Goal: Task Accomplishment & Management: Manage account settings

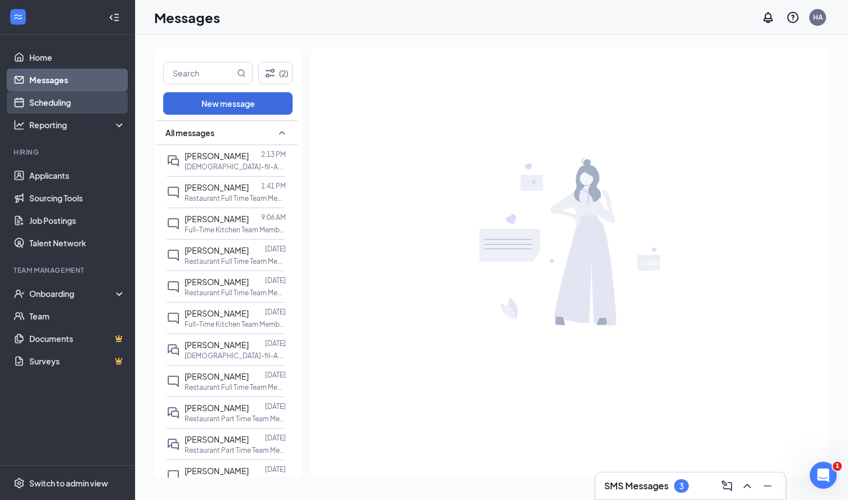
click at [97, 102] on link "Scheduling" at bounding box center [77, 102] width 96 height 23
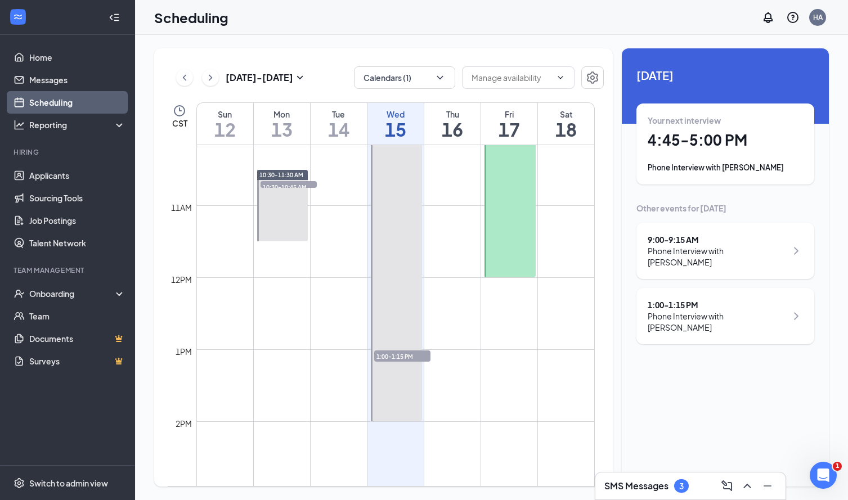
scroll to position [952, 0]
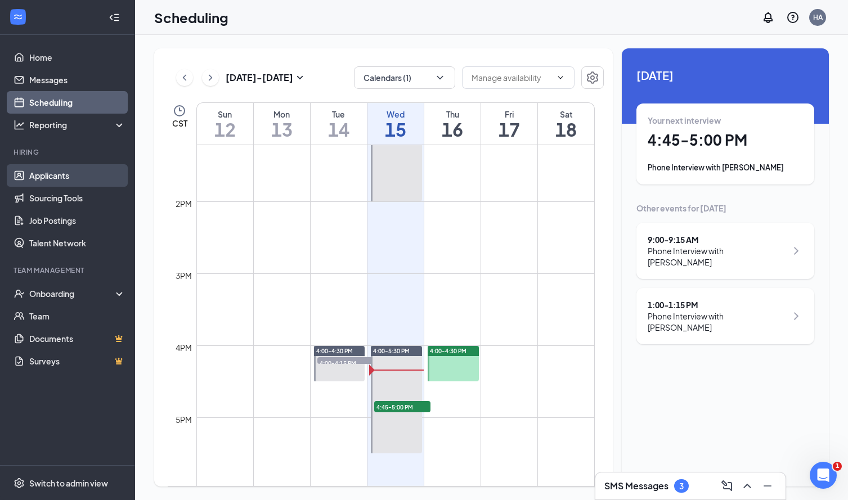
click at [102, 168] on link "Applicants" at bounding box center [77, 175] width 96 height 23
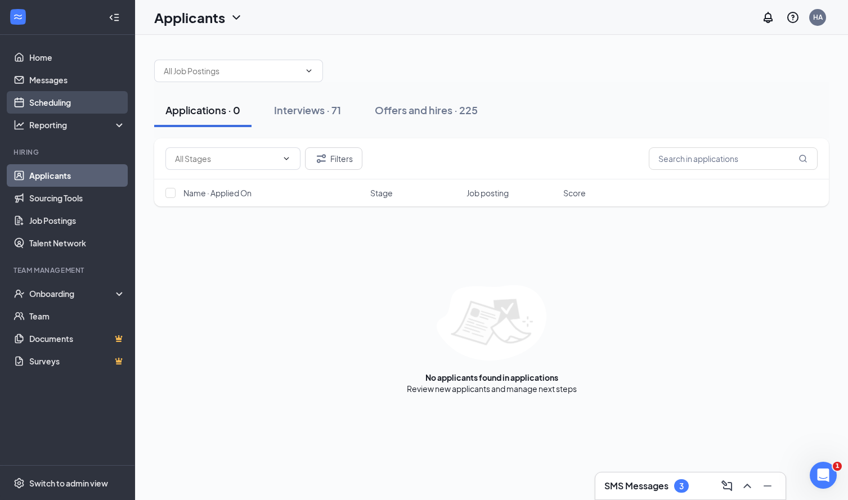
click at [70, 97] on link "Scheduling" at bounding box center [77, 102] width 96 height 23
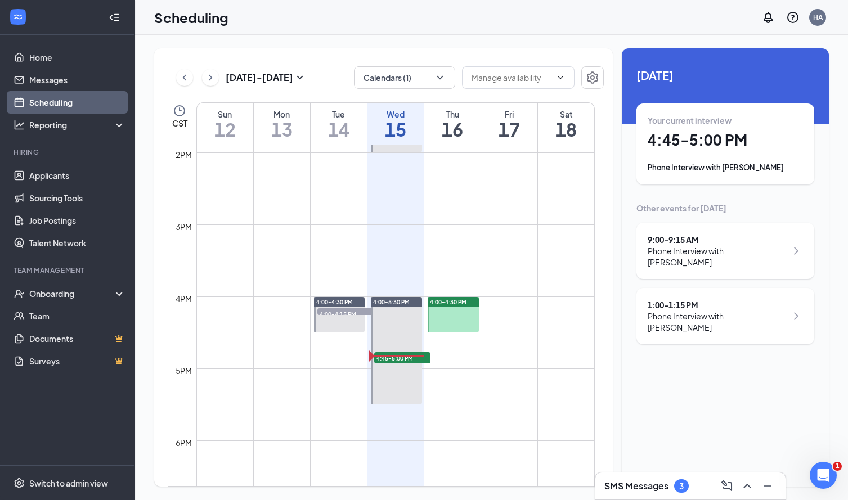
scroll to position [1005, 0]
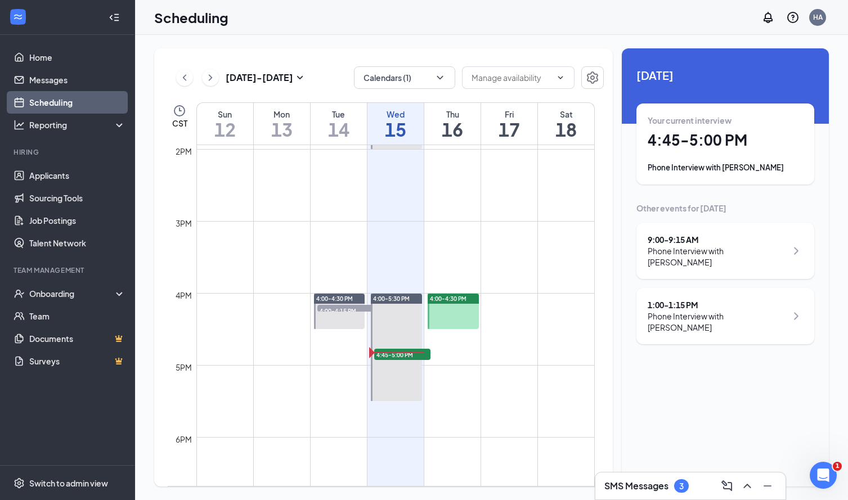
click at [676, 165] on div "Phone Interview with [PERSON_NAME]" at bounding box center [725, 167] width 155 height 11
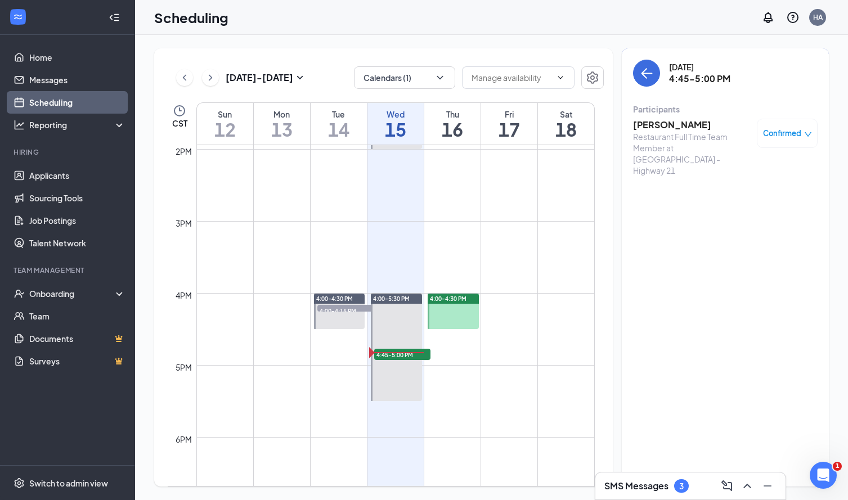
click at [678, 127] on h3 "[PERSON_NAME]" at bounding box center [692, 125] width 118 height 12
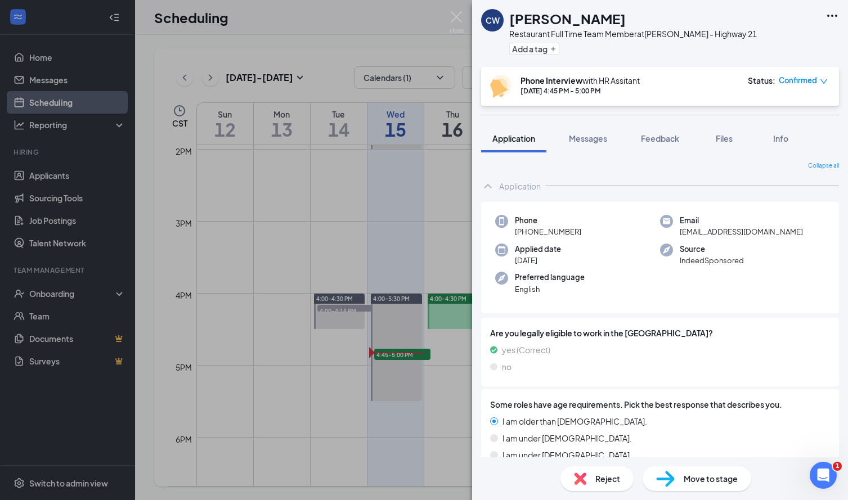
drag, startPoint x: 625, startPoint y: 23, endPoint x: 512, endPoint y: 22, distance: 113.1
click at [512, 22] on div "[PERSON_NAME]" at bounding box center [633, 18] width 248 height 19
copy h1 "[PERSON_NAME]"
click at [463, 7] on div "CW [PERSON_NAME] Restaurant Full Time Team Member at [GEOGRAPHIC_DATA] - Highwa…" at bounding box center [424, 250] width 848 height 500
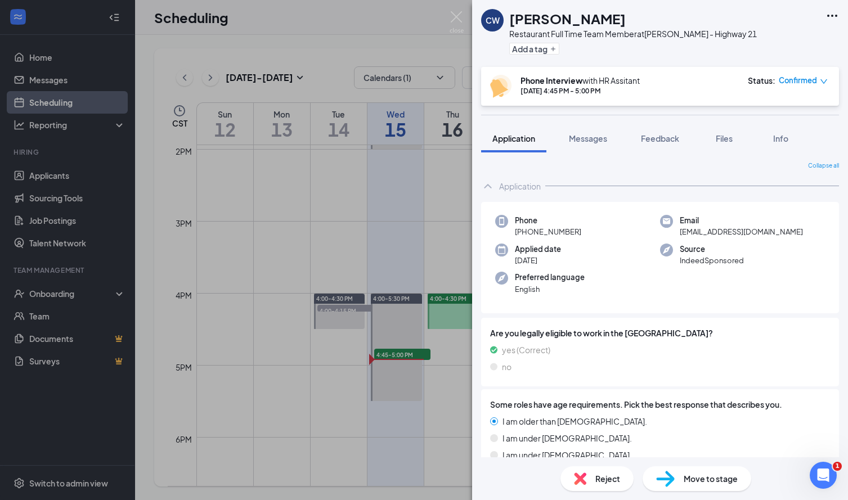
click at [461, 9] on div "CW [PERSON_NAME] Restaurant Full Time Team Member at [GEOGRAPHIC_DATA] - Highwa…" at bounding box center [424, 250] width 848 height 500
click at [456, 14] on div "Scheduling HA" at bounding box center [491, 17] width 713 height 35
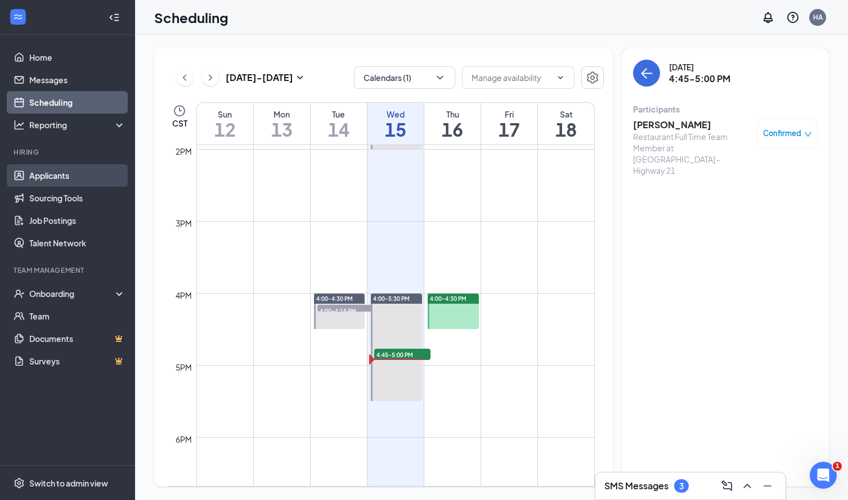
click at [64, 185] on link "Applicants" at bounding box center [77, 175] width 96 height 23
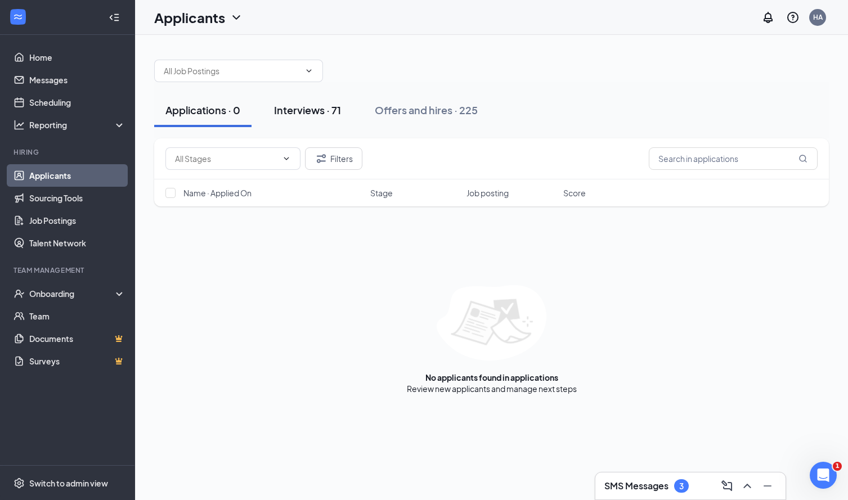
click at [329, 120] on button "Interviews · 71" at bounding box center [307, 110] width 89 height 34
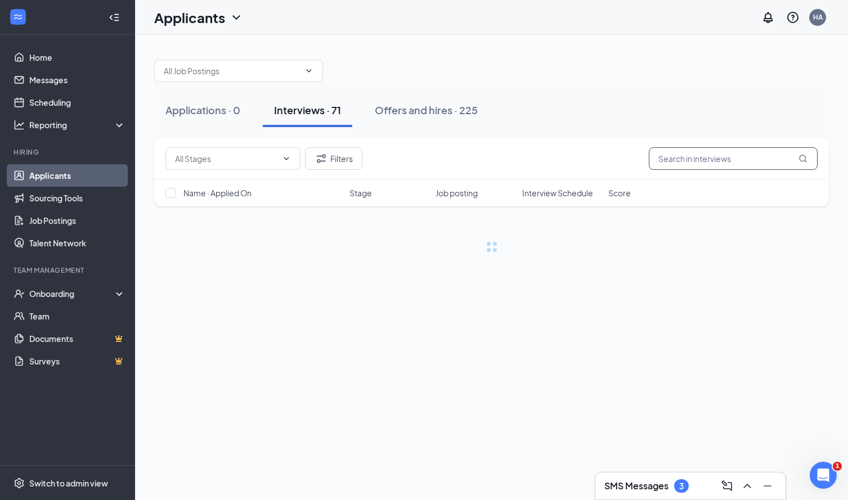
click at [684, 163] on input "text" at bounding box center [733, 158] width 169 height 23
type input "[PERSON_NAME]"
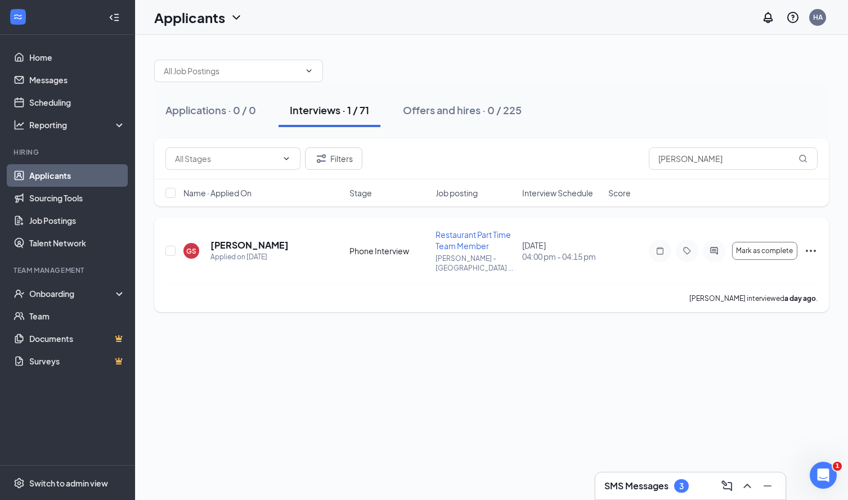
click at [807, 250] on icon "Ellipses" at bounding box center [811, 251] width 14 height 14
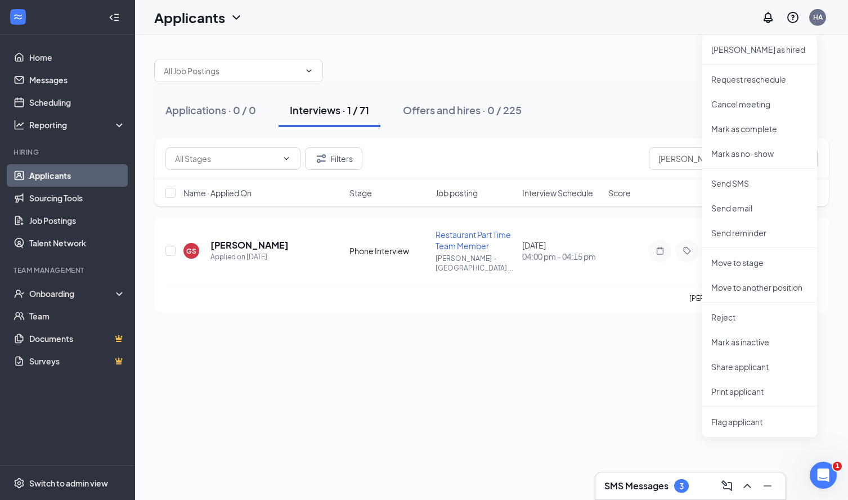
click at [618, 334] on div "Applications · 0 / 0 Interviews · 1 / 71 Offers and hires · 0 / 225 Filters [PE…" at bounding box center [491, 267] width 713 height 465
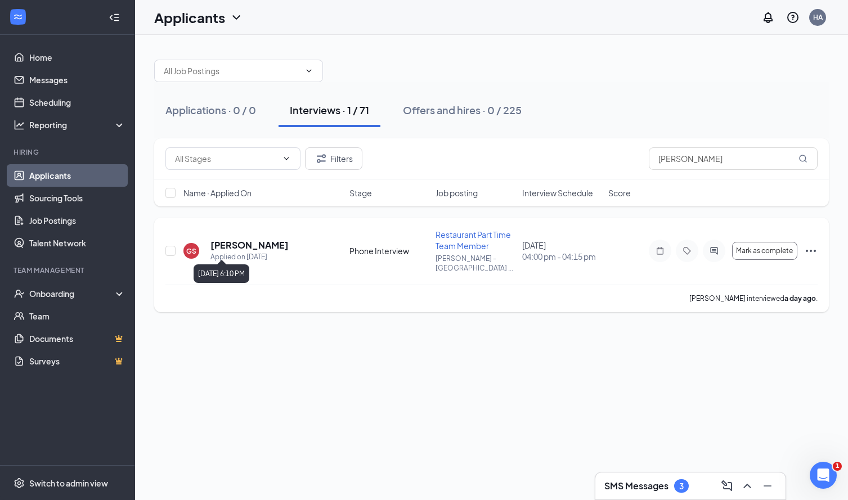
click at [244, 252] on div "Applied on [DATE]" at bounding box center [250, 257] width 78 height 11
click at [241, 239] on h5 "[PERSON_NAME]" at bounding box center [250, 245] width 78 height 12
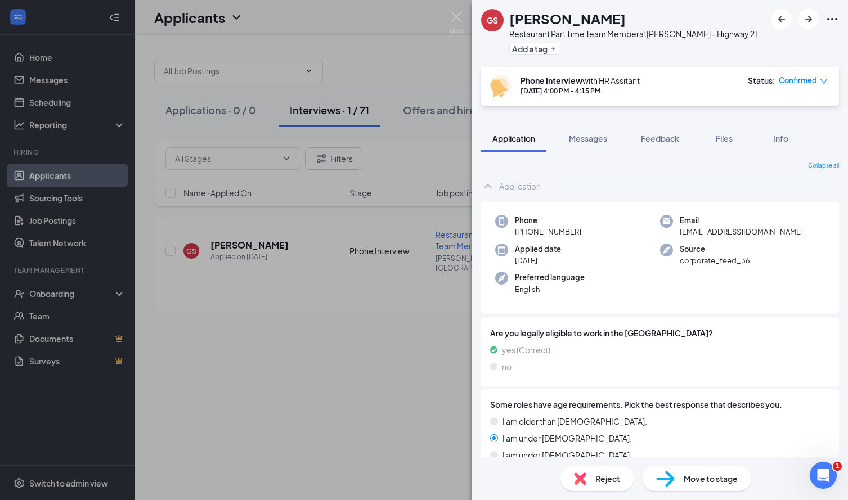
click at [695, 475] on span "Move to stage" at bounding box center [711, 479] width 54 height 12
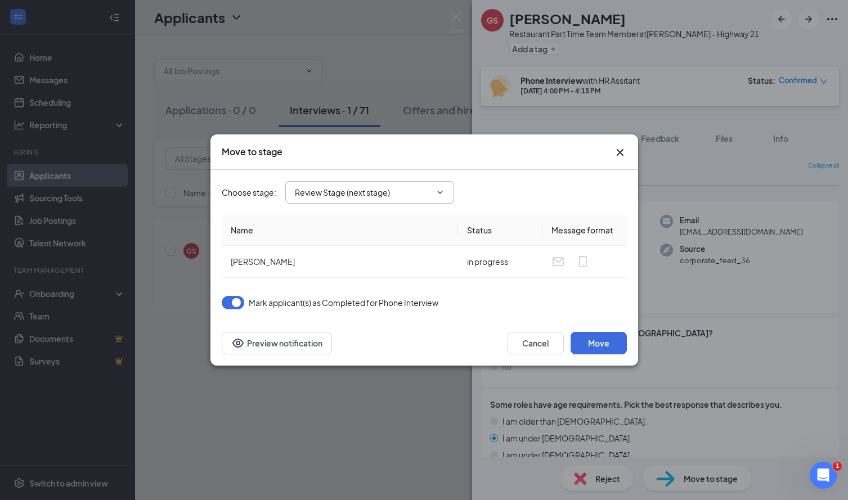
click at [378, 203] on span "Review Stage (next stage)" at bounding box center [369, 192] width 169 height 23
click at [388, 188] on input "Review Stage (next stage)" at bounding box center [363, 192] width 136 height 12
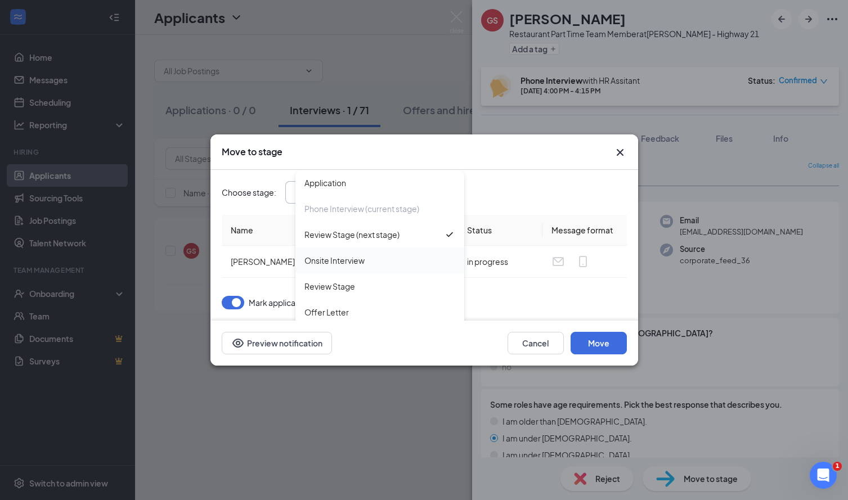
click at [356, 254] on div "Onsite Interview" at bounding box center [335, 260] width 60 height 12
type input "Onsite Interview"
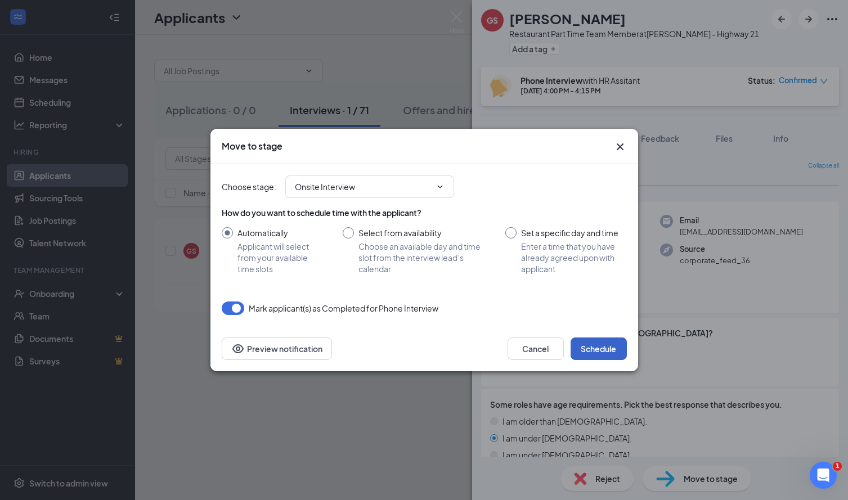
click at [592, 341] on button "Schedule" at bounding box center [599, 349] width 56 height 23
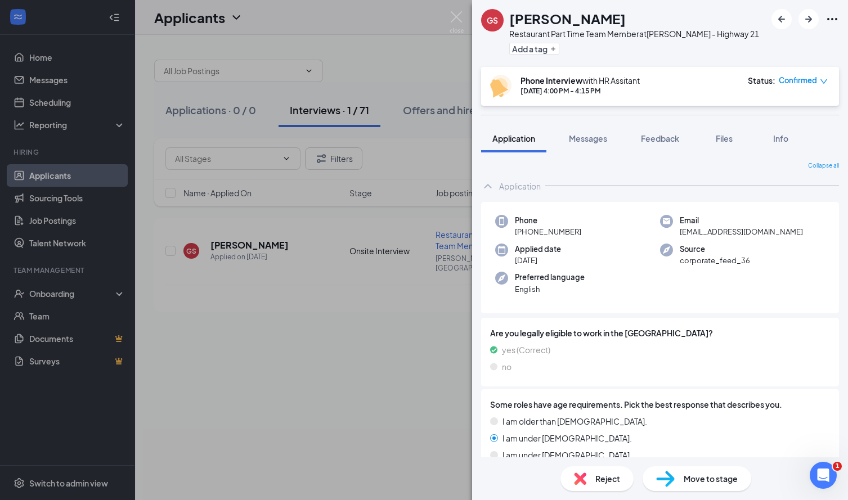
click at [459, 34] on div "GS [PERSON_NAME] Restaurant Part Time Team Member at [GEOGRAPHIC_DATA] - Highwa…" at bounding box center [424, 250] width 848 height 500
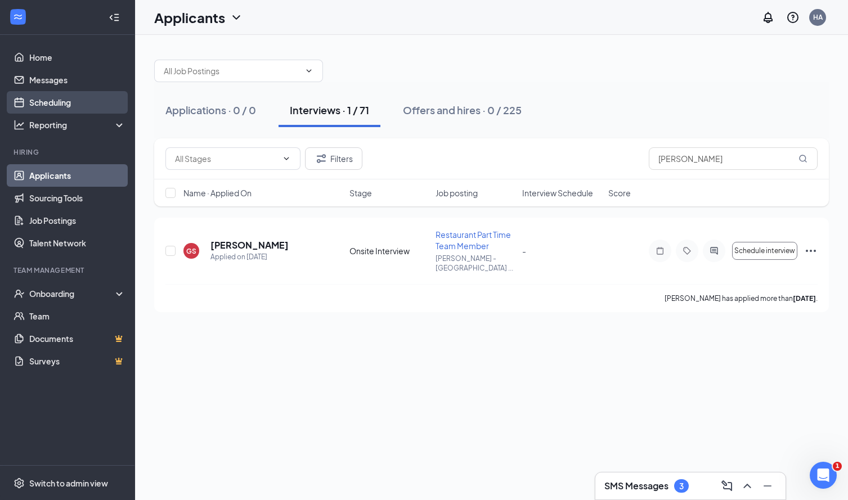
click at [118, 95] on link "Scheduling" at bounding box center [77, 102] width 96 height 23
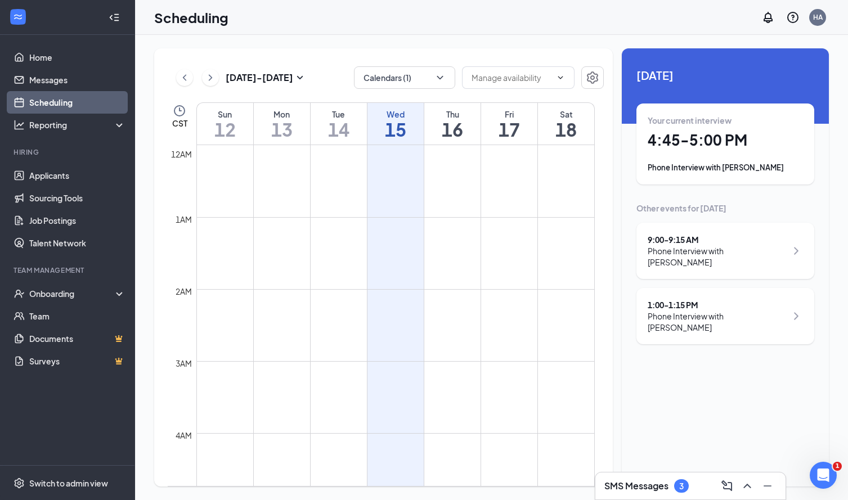
scroll to position [553, 0]
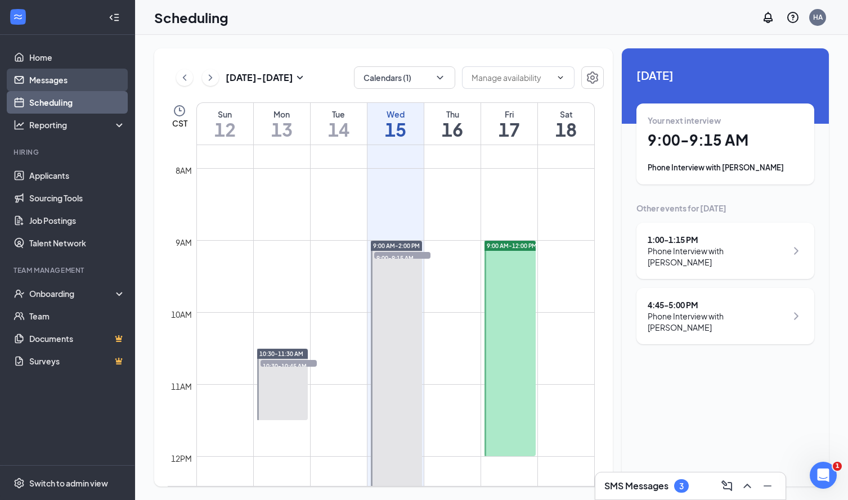
click at [51, 86] on link "Messages" at bounding box center [77, 80] width 96 height 23
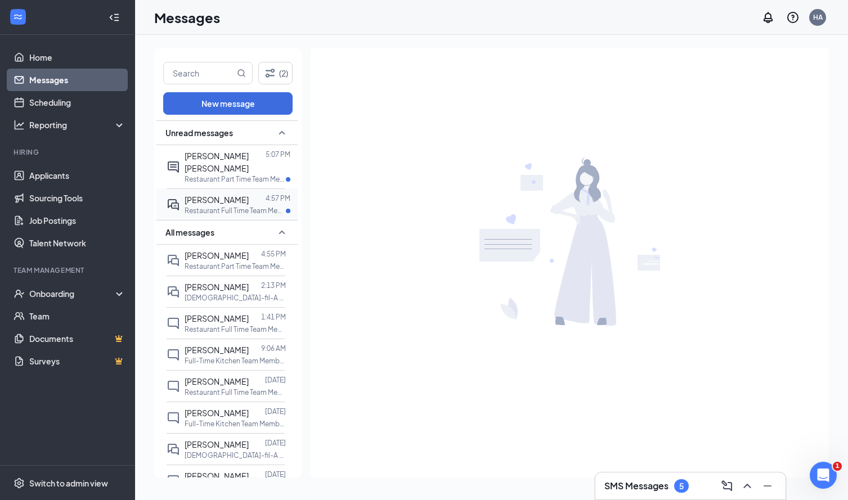
click at [207, 195] on span "[PERSON_NAME]" at bounding box center [217, 200] width 64 height 10
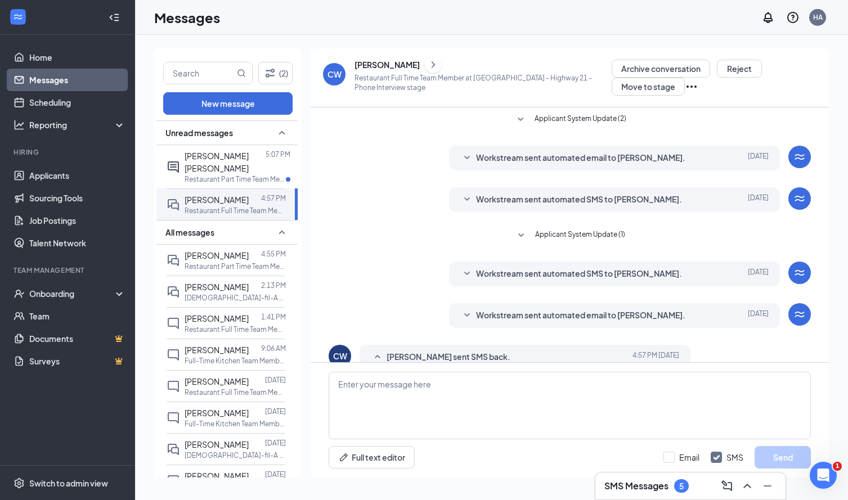
scroll to position [38, 0]
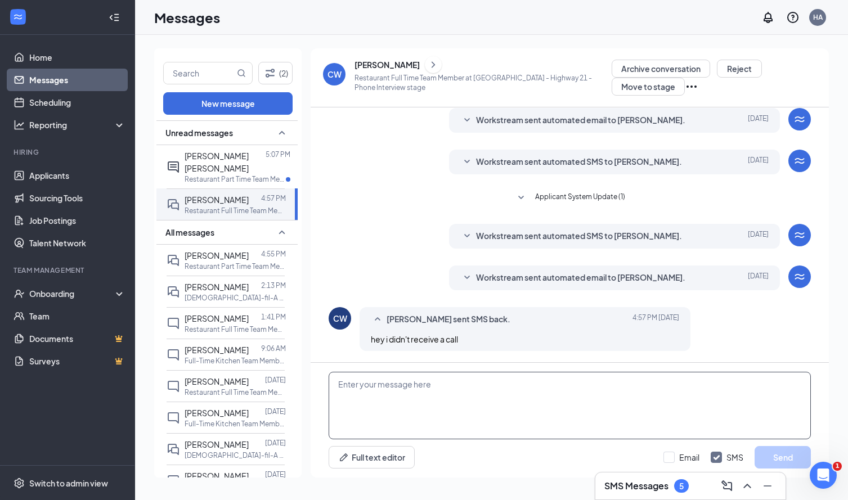
click at [416, 384] on textarea at bounding box center [570, 406] width 482 height 68
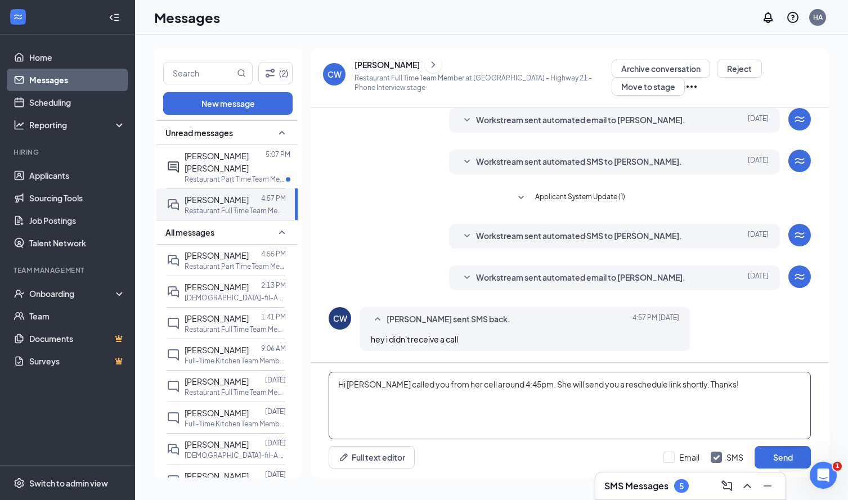
drag, startPoint x: 567, startPoint y: 385, endPoint x: 553, endPoint y: 386, distance: 14.1
click at [553, 386] on textarea "Hi [PERSON_NAME] called you from her cell around 4:45pm. She will send you a re…" at bounding box center [570, 406] width 482 height 68
type textarea "Hi [PERSON_NAME] called you from her cell around 4:45pm. We will send you a res…"
click at [792, 454] on button "Send" at bounding box center [783, 457] width 56 height 23
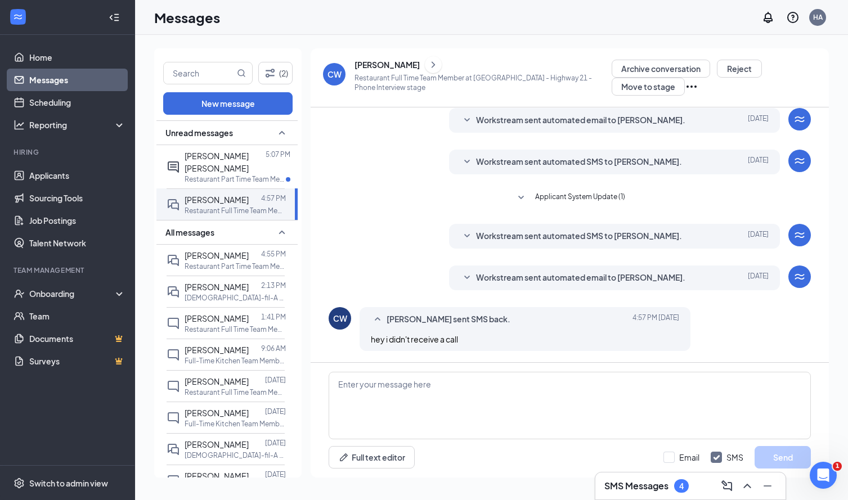
scroll to position [111, 0]
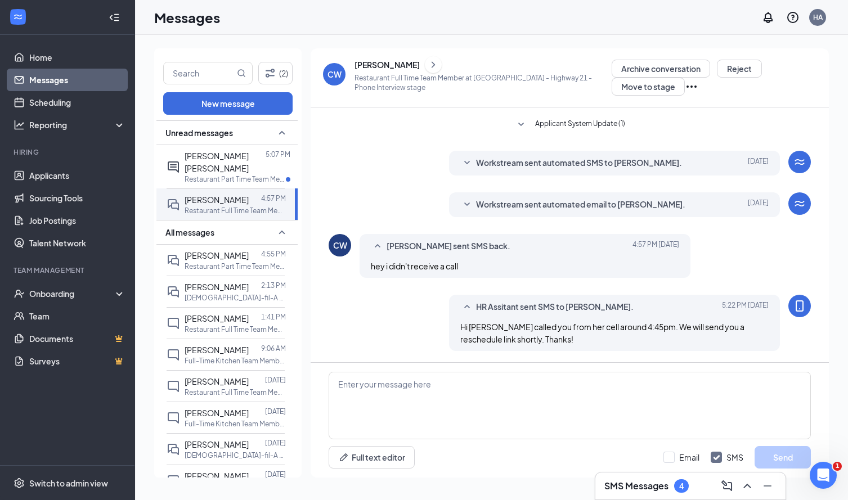
drag, startPoint x: 185, startPoint y: 152, endPoint x: 164, endPoint y: 133, distance: 27.9
click at [164, 133] on div "Unread messages" at bounding box center [226, 132] width 141 height 25
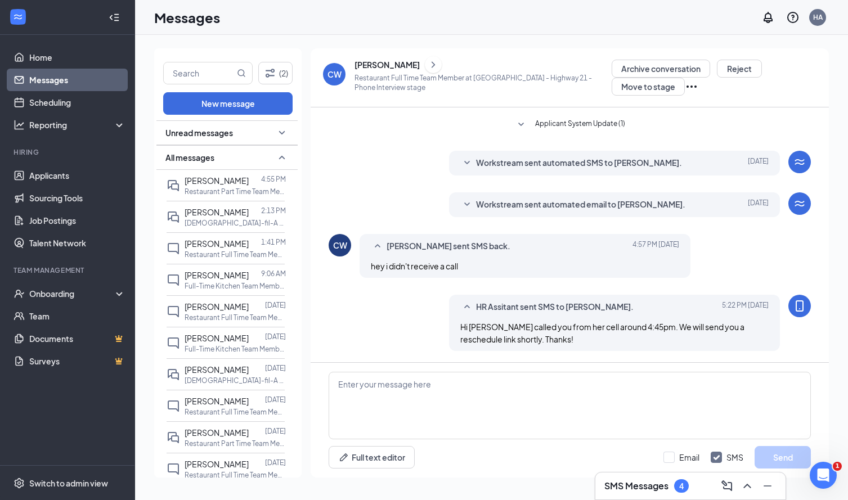
click at [214, 132] on span "Unread messages" at bounding box center [199, 132] width 68 height 11
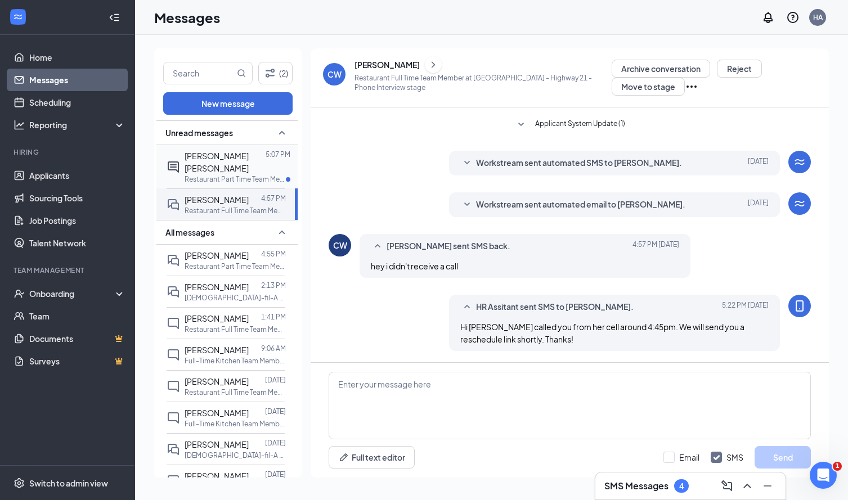
click at [205, 161] on div "[PERSON_NAME] [PERSON_NAME]" at bounding box center [225, 162] width 81 height 25
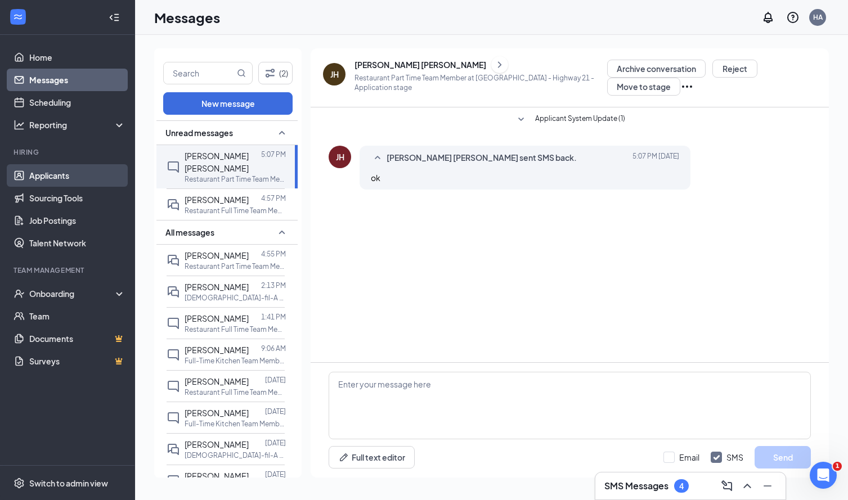
click at [75, 177] on link "Applicants" at bounding box center [77, 175] width 96 height 23
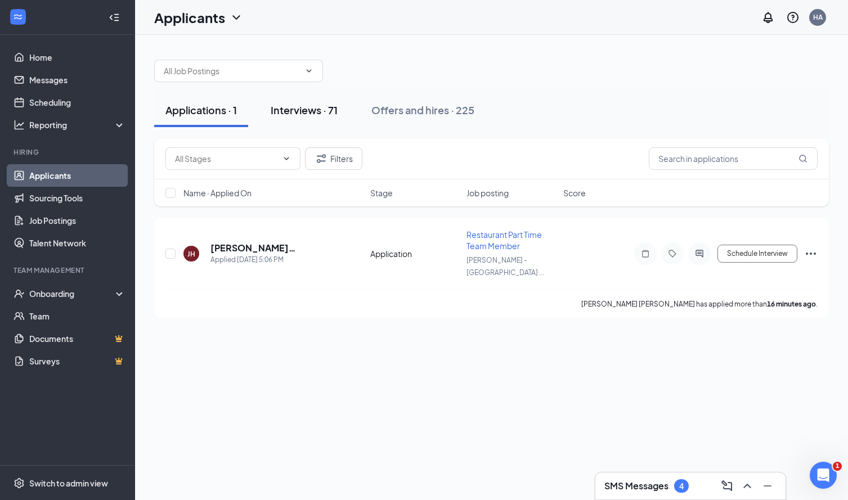
click at [321, 114] on div "Interviews · 71" at bounding box center [304, 110] width 67 height 14
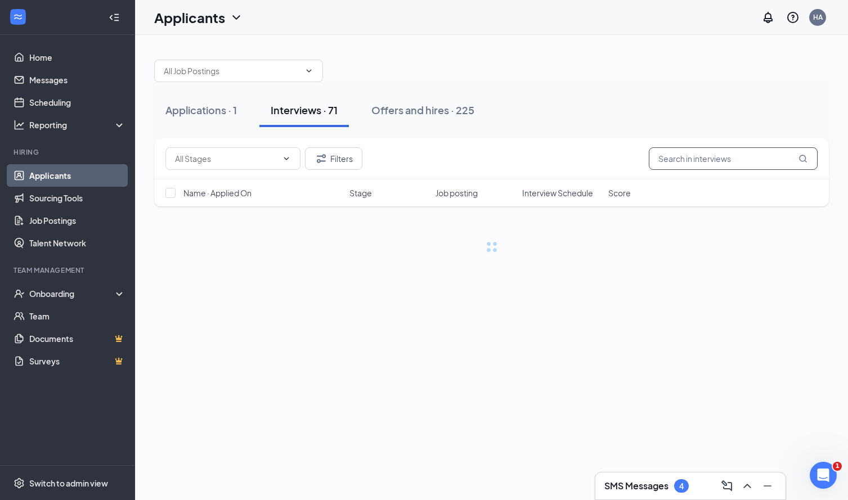
click at [680, 159] on input "text" at bounding box center [733, 158] width 169 height 23
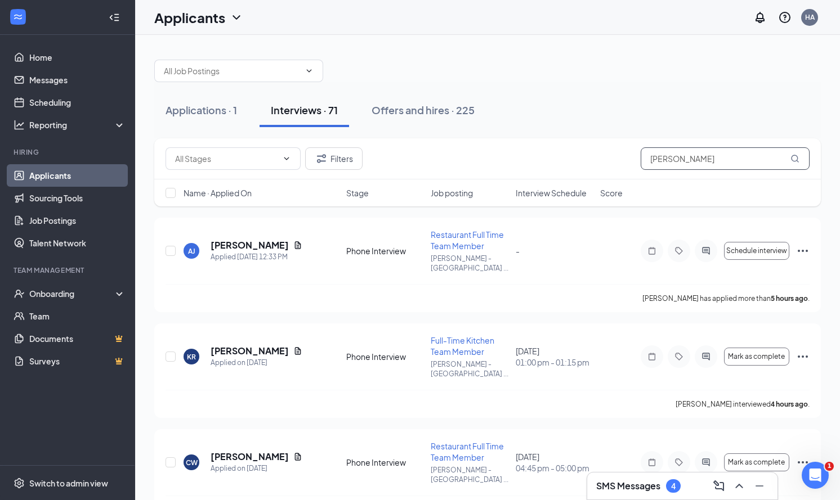
type input "[PERSON_NAME]"
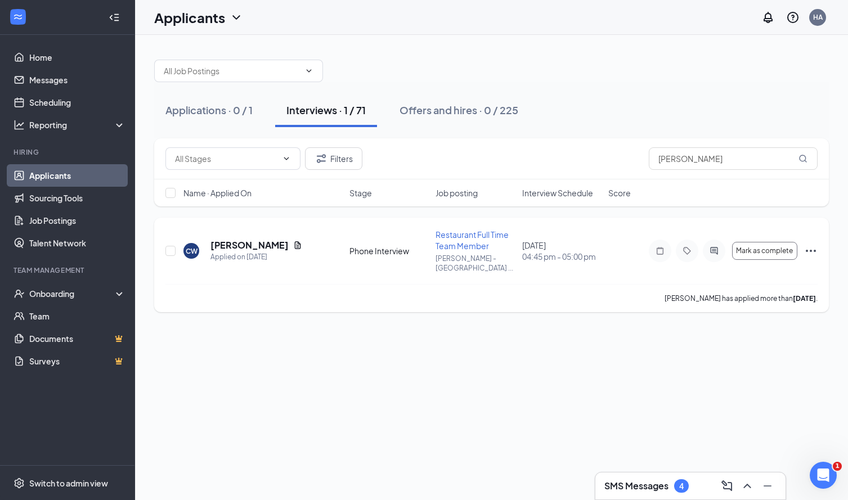
click at [808, 250] on icon "Ellipses" at bounding box center [811, 251] width 10 height 2
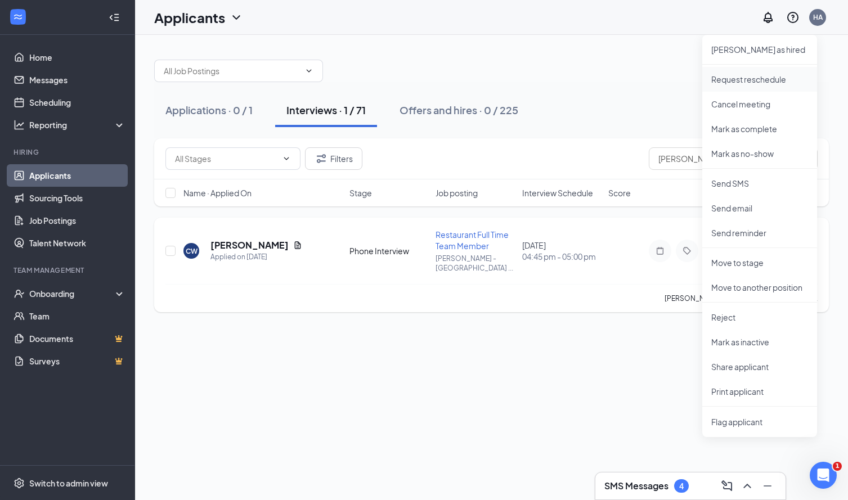
click at [744, 85] on li "Request reschedule" at bounding box center [759, 79] width 115 height 25
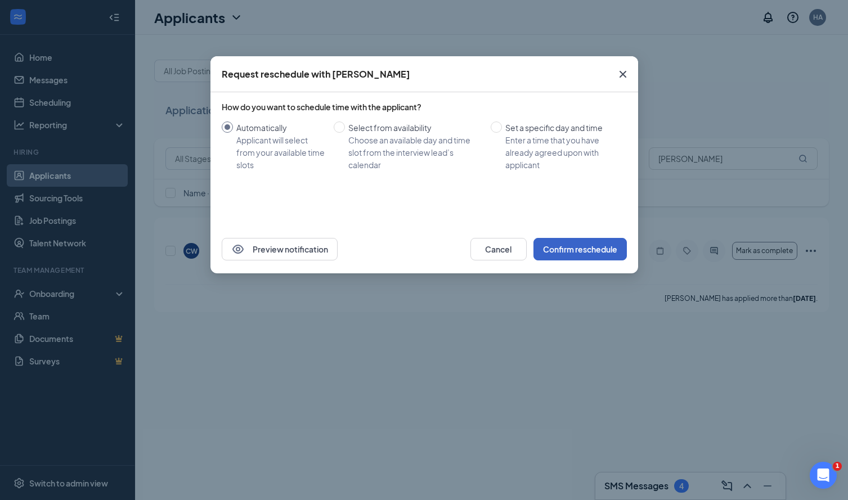
click at [569, 258] on button "Confirm reschedule" at bounding box center [580, 249] width 93 height 23
